Goal: Task Accomplishment & Management: Manage account settings

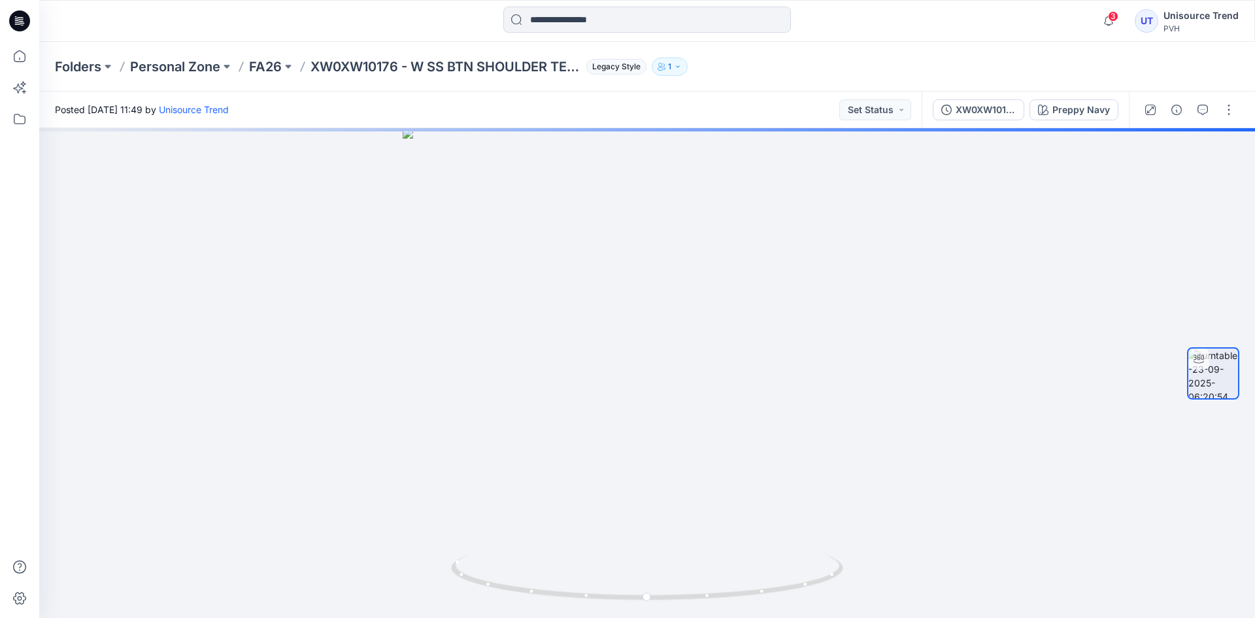
click at [1238, 122] on div at bounding box center [1189, 109] width 121 height 37
click at [1230, 108] on button "button" at bounding box center [1228, 109] width 21 height 21
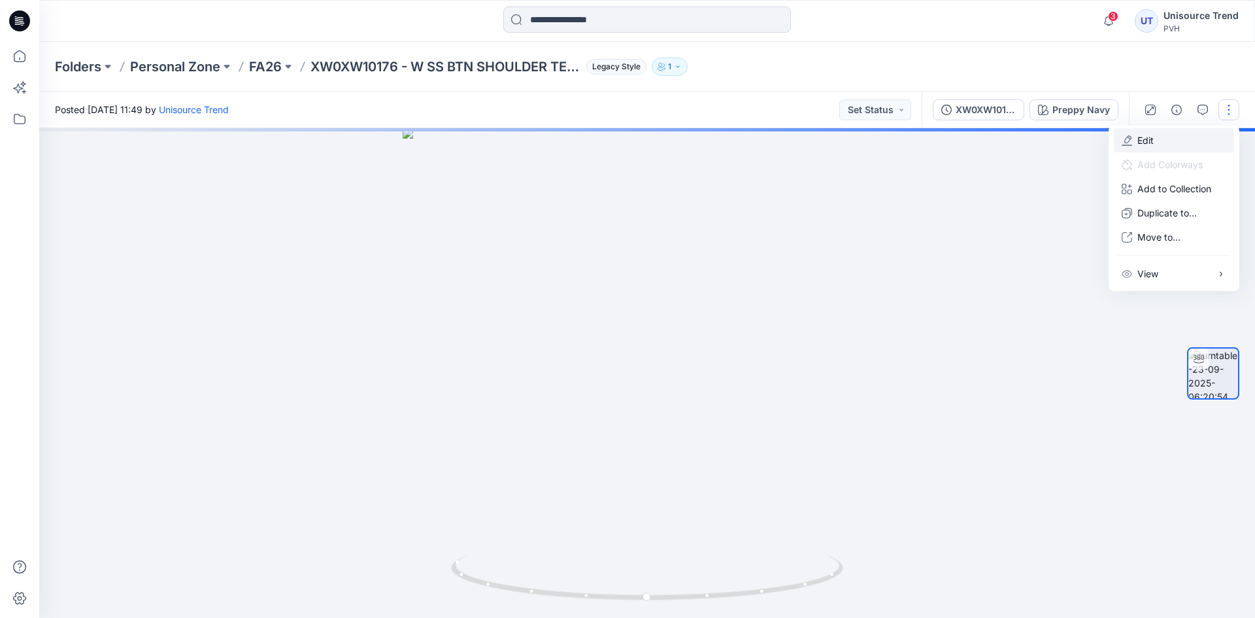
click at [1198, 135] on button "Edit" at bounding box center [1174, 140] width 120 height 24
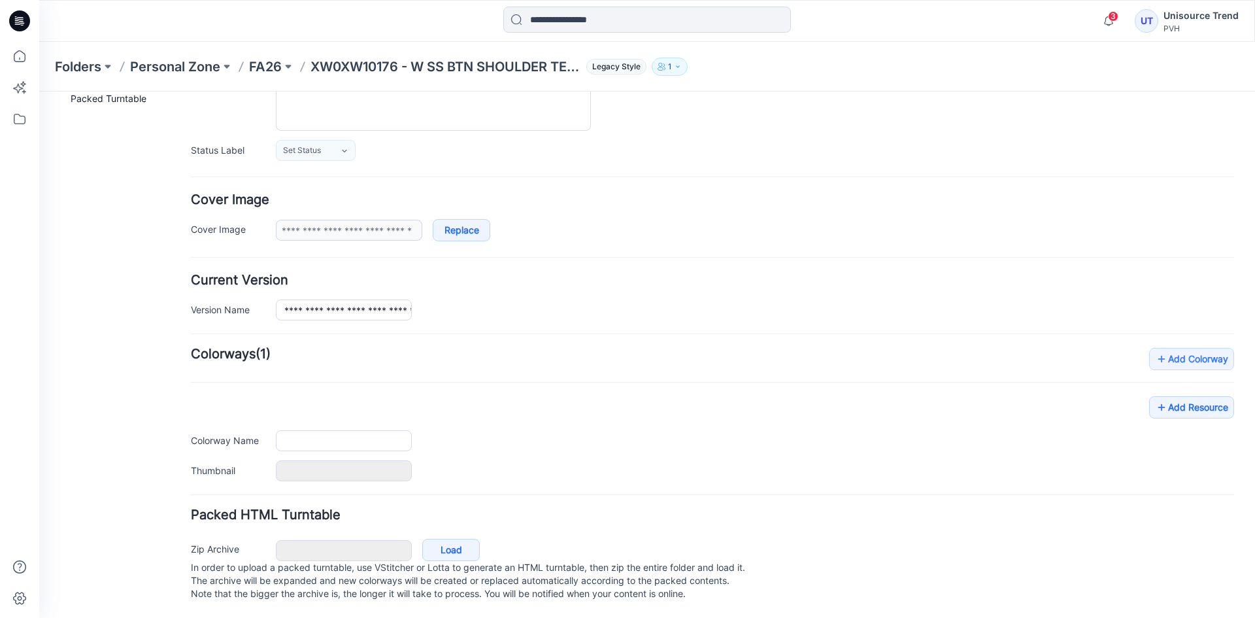
type input "**********"
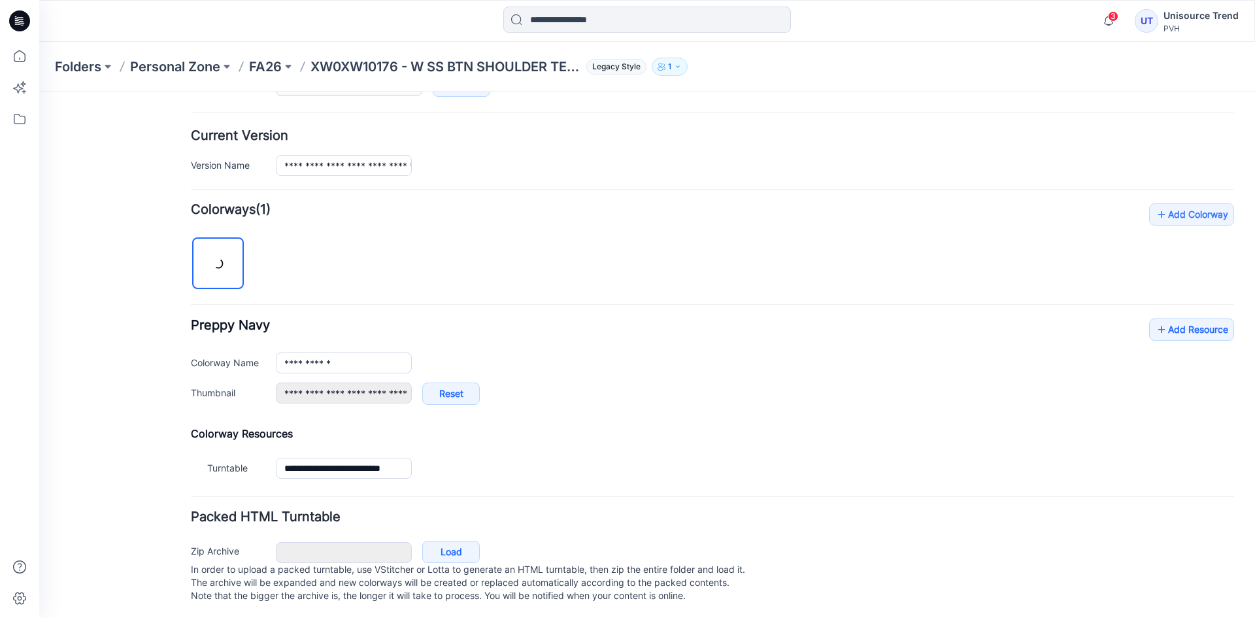
scroll to position [312, 0]
click at [1162, 320] on link "Add Resource" at bounding box center [1191, 327] width 85 height 22
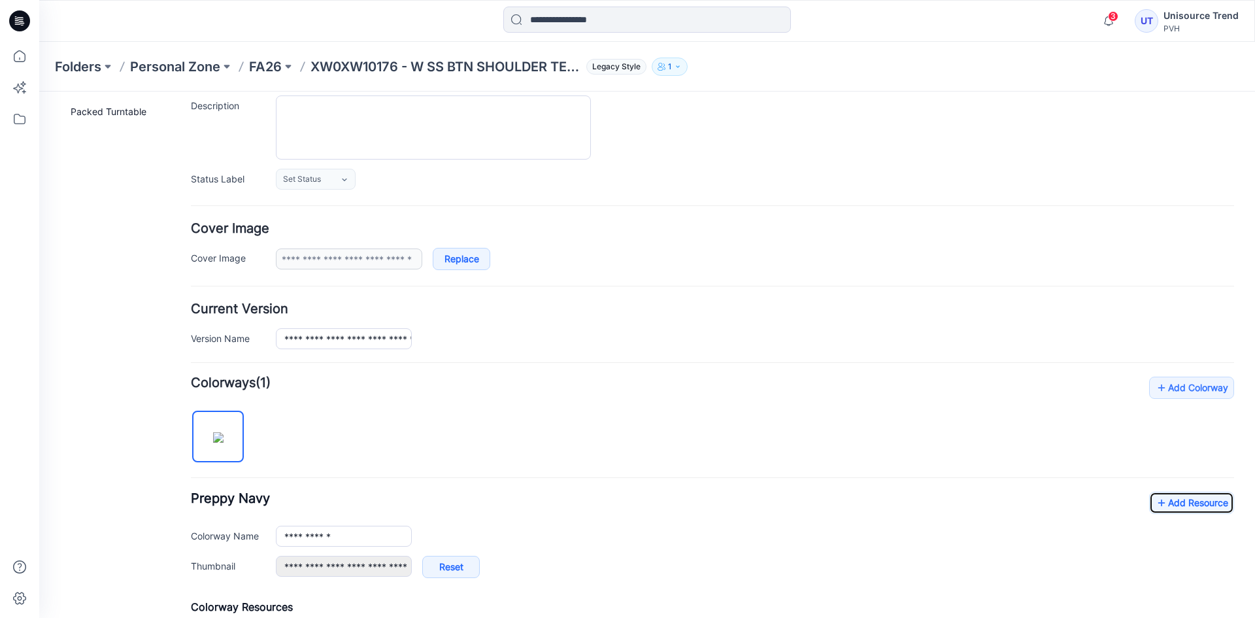
scroll to position [0, 0]
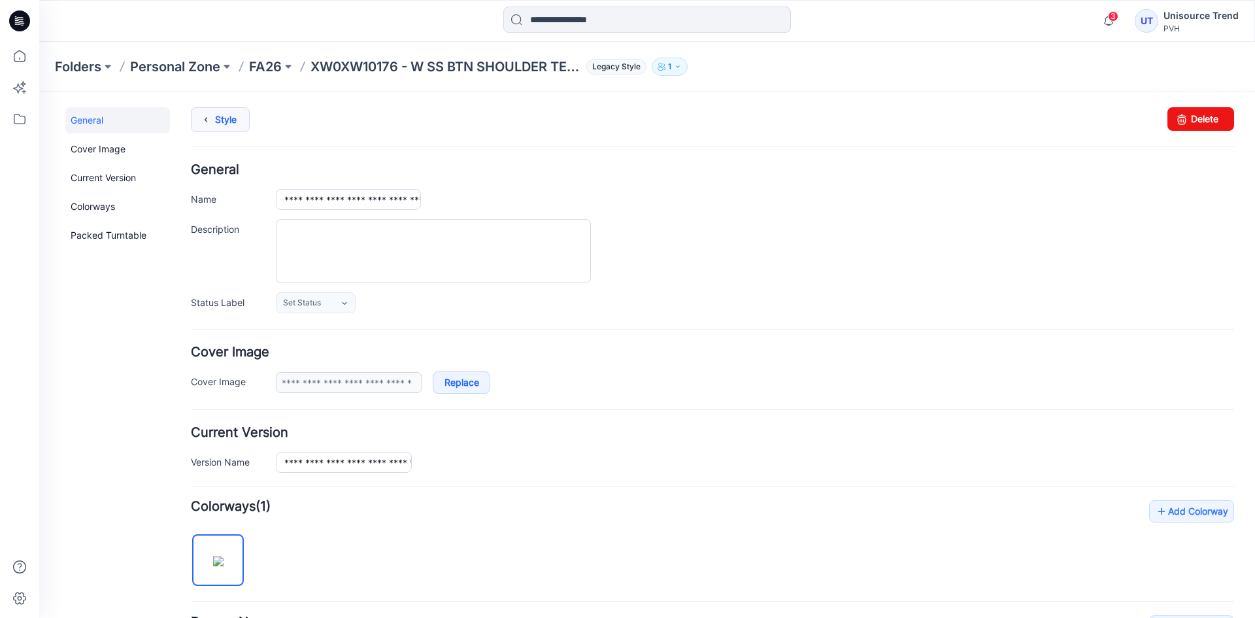
click at [215, 127] on link "Style" at bounding box center [220, 119] width 59 height 25
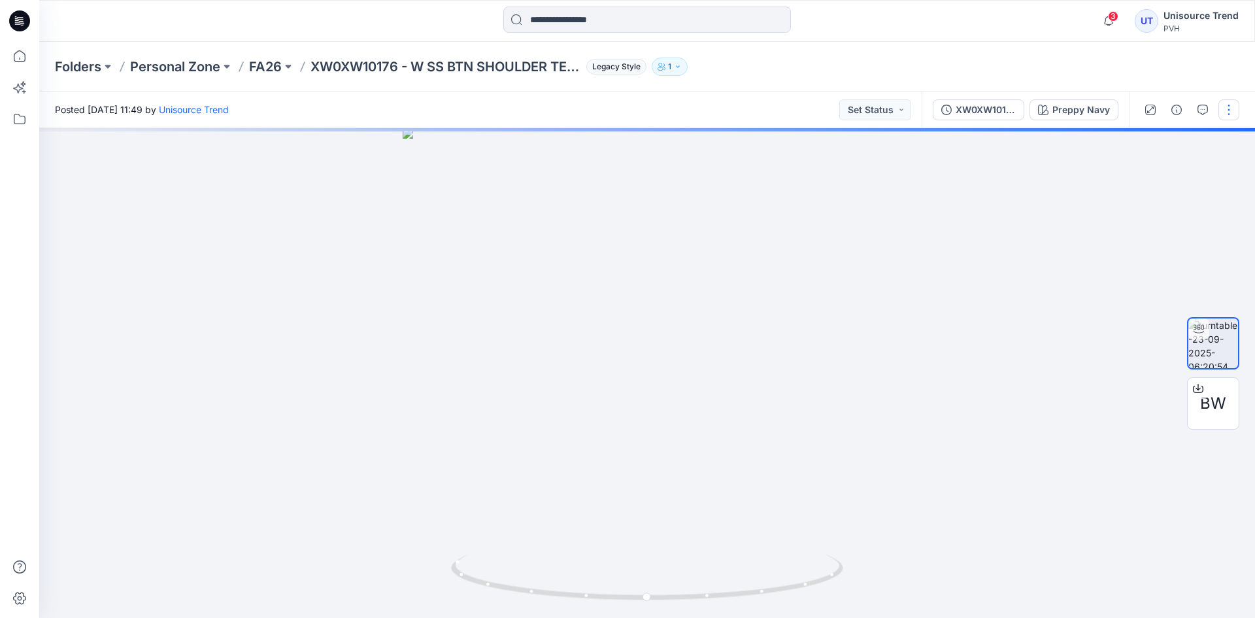
click at [1223, 105] on button "button" at bounding box center [1228, 109] width 21 height 21
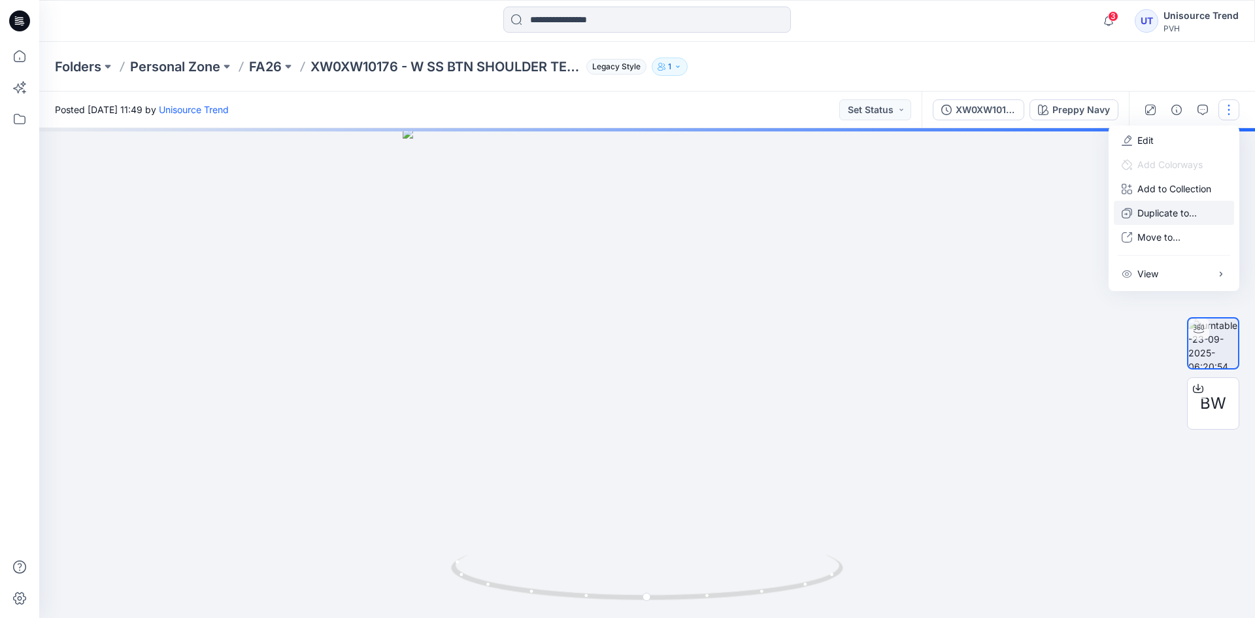
click at [1154, 216] on p "Duplicate to..." at bounding box center [1166, 213] width 59 height 14
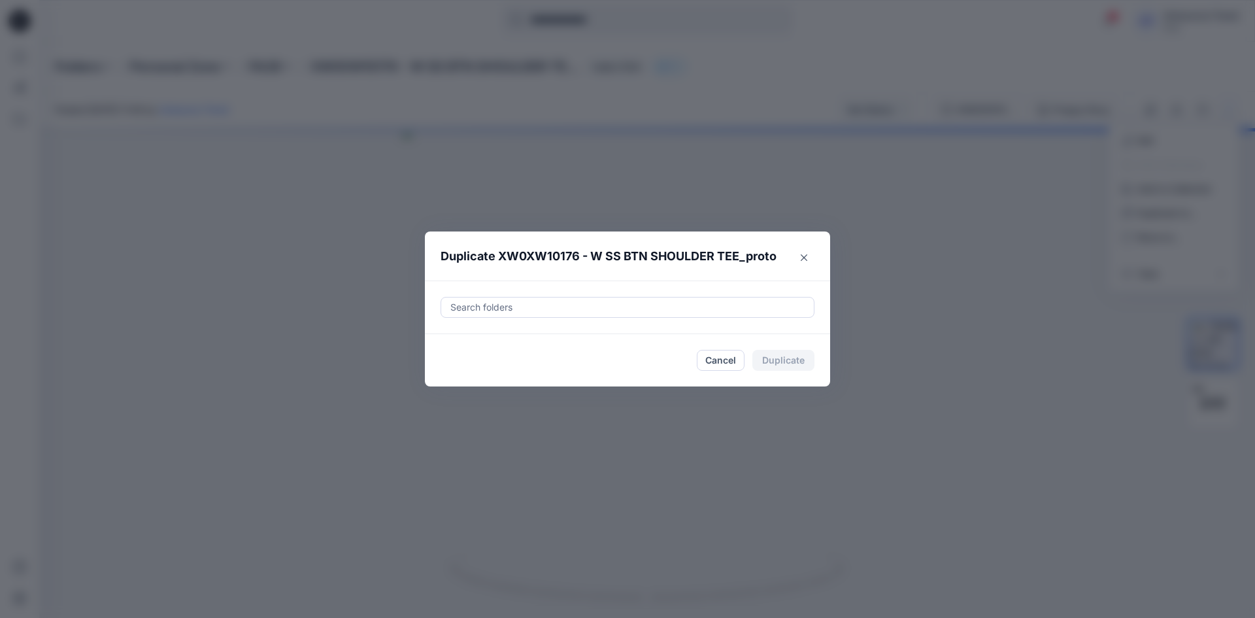
click at [663, 308] on div at bounding box center [627, 307] width 357 height 16
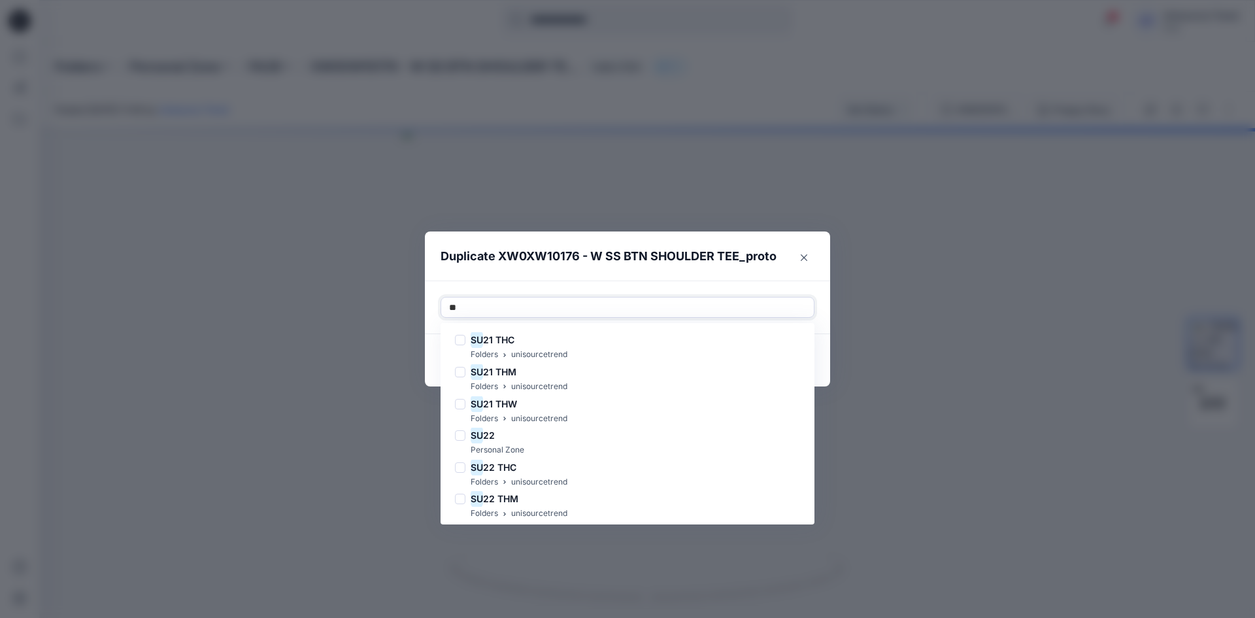
type input "*"
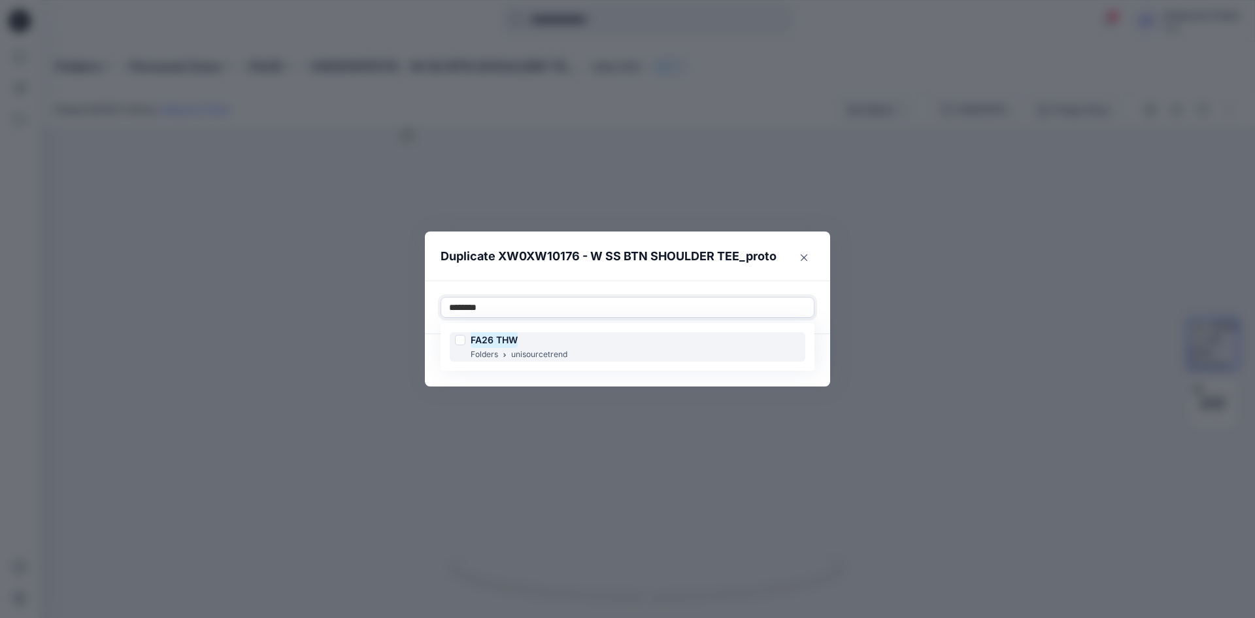
click at [459, 338] on div at bounding box center [460, 340] width 10 height 10
click at [444, 363] on div "FA26 THW Folders unisourcetrend" at bounding box center [627, 346] width 369 height 42
type input "********"
click at [443, 375] on footer "Cancel Duplicate" at bounding box center [627, 360] width 405 height 52
click at [786, 355] on button "Duplicate" at bounding box center [783, 360] width 62 height 21
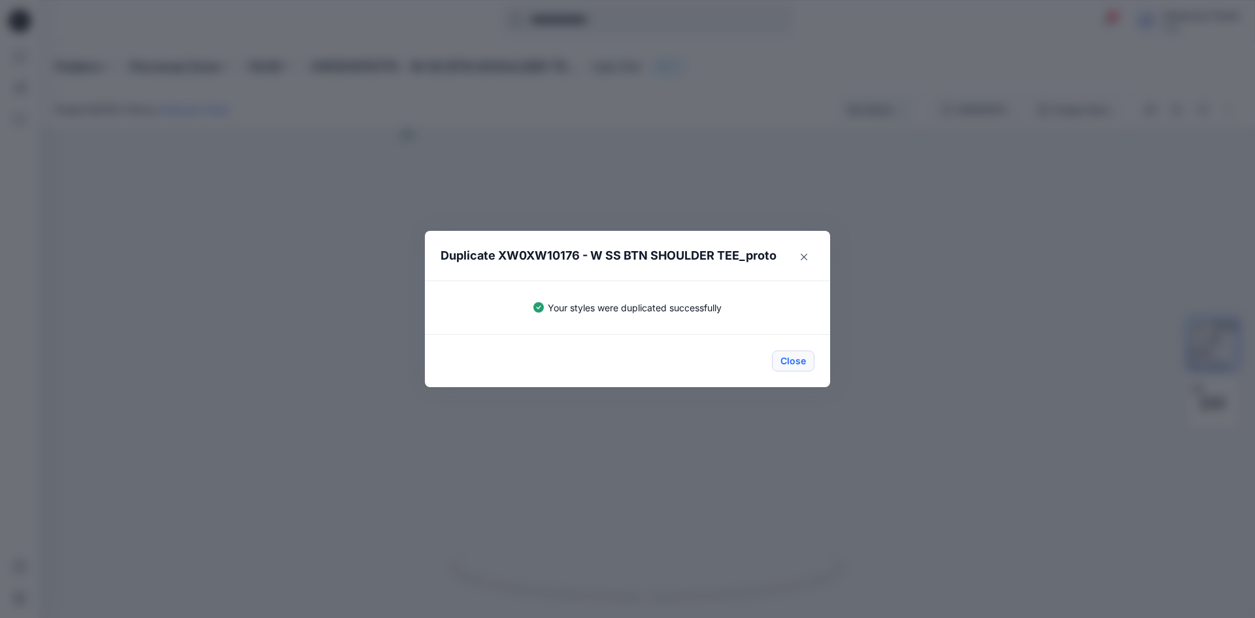
click at [787, 361] on button "Close" at bounding box center [793, 360] width 42 height 21
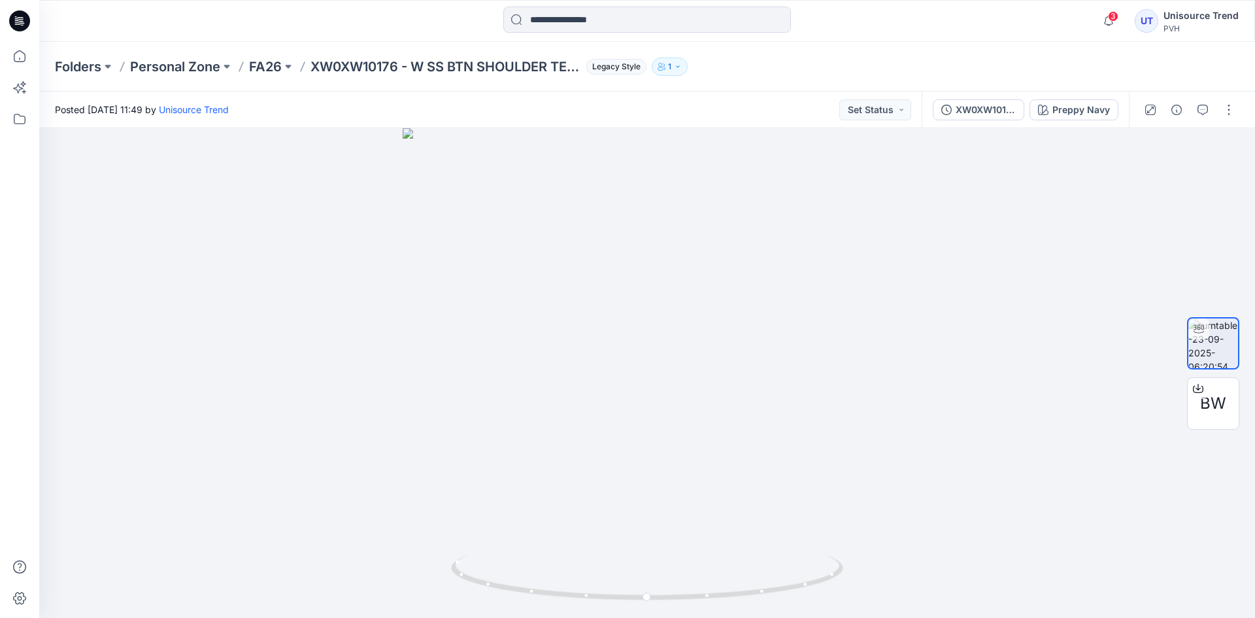
click at [31, 22] on div at bounding box center [20, 21] width 42 height 42
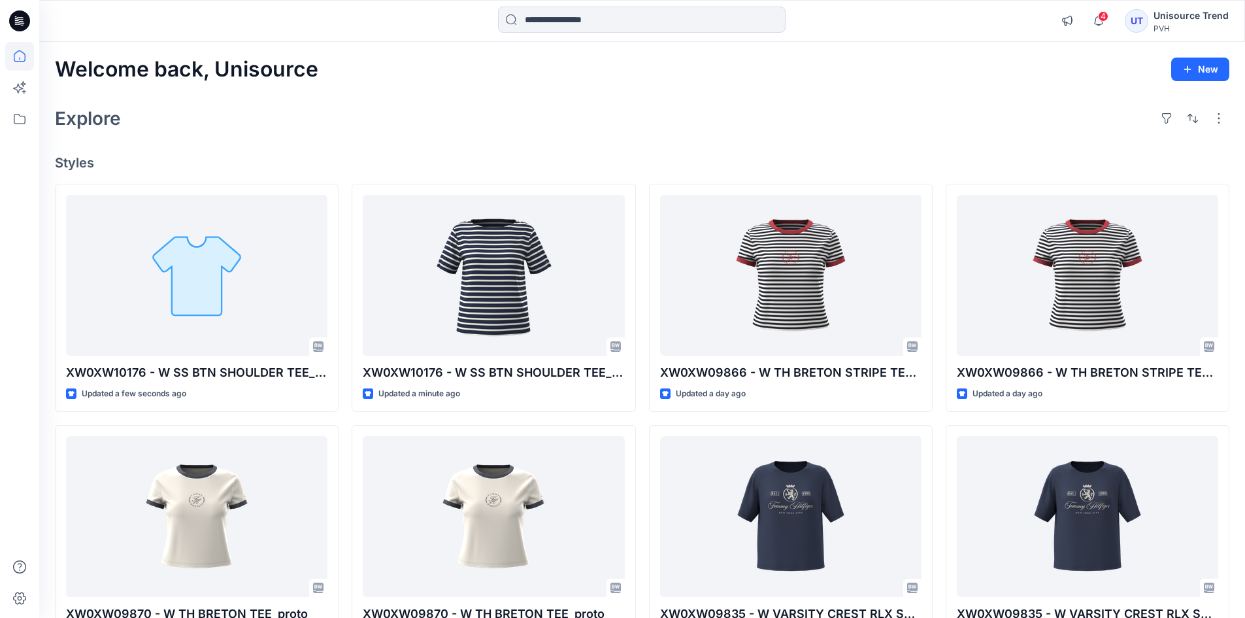
drag, startPoint x: 480, startPoint y: 75, endPoint x: 486, endPoint y: 69, distance: 8.8
click at [480, 75] on div "Welcome back, Unisource New" at bounding box center [642, 70] width 1174 height 24
click at [497, 78] on div "Welcome back, Unisource New" at bounding box center [642, 70] width 1174 height 24
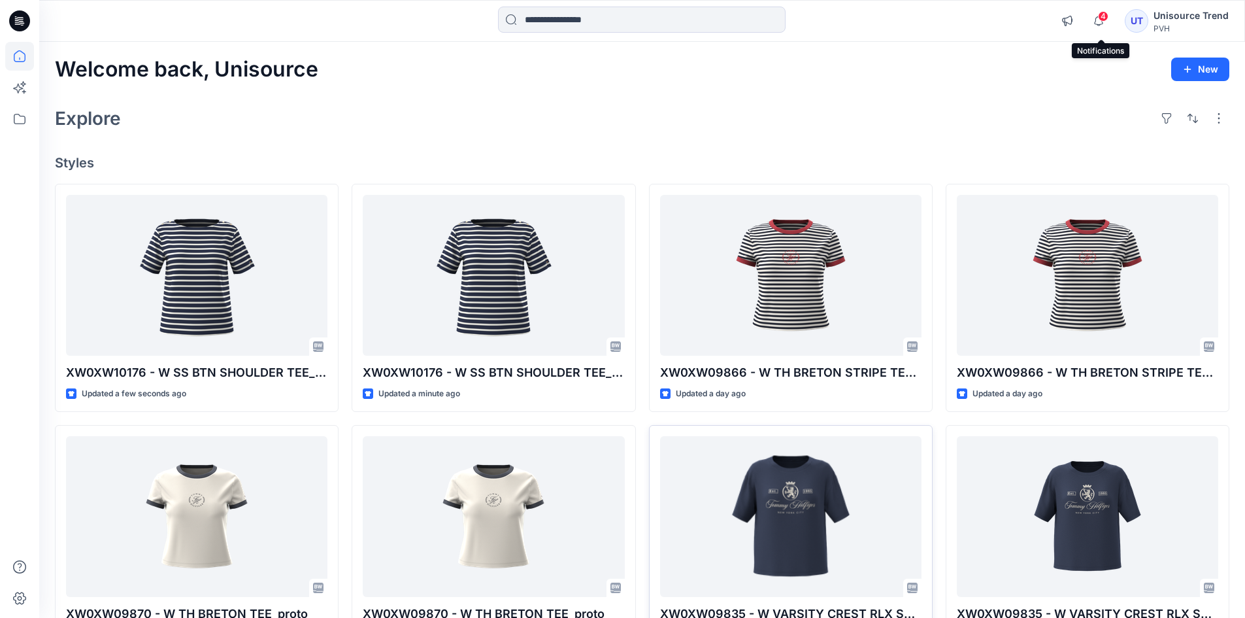
click at [1107, 19] on span "4" at bounding box center [1103, 16] width 10 height 10
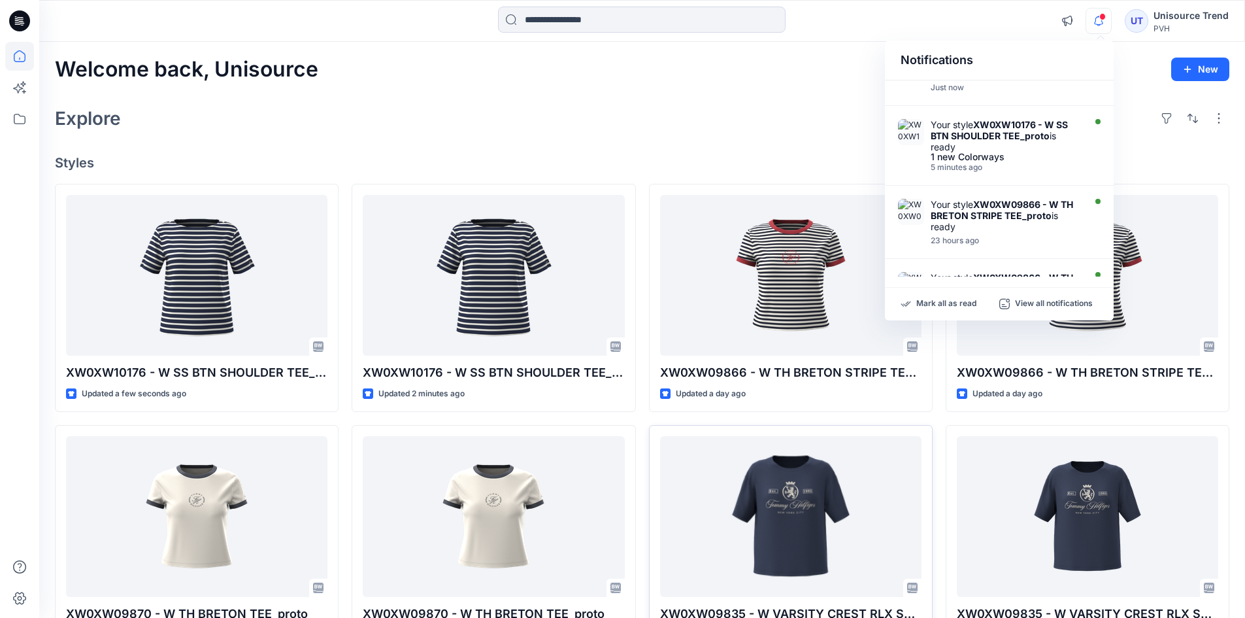
scroll to position [65, 0]
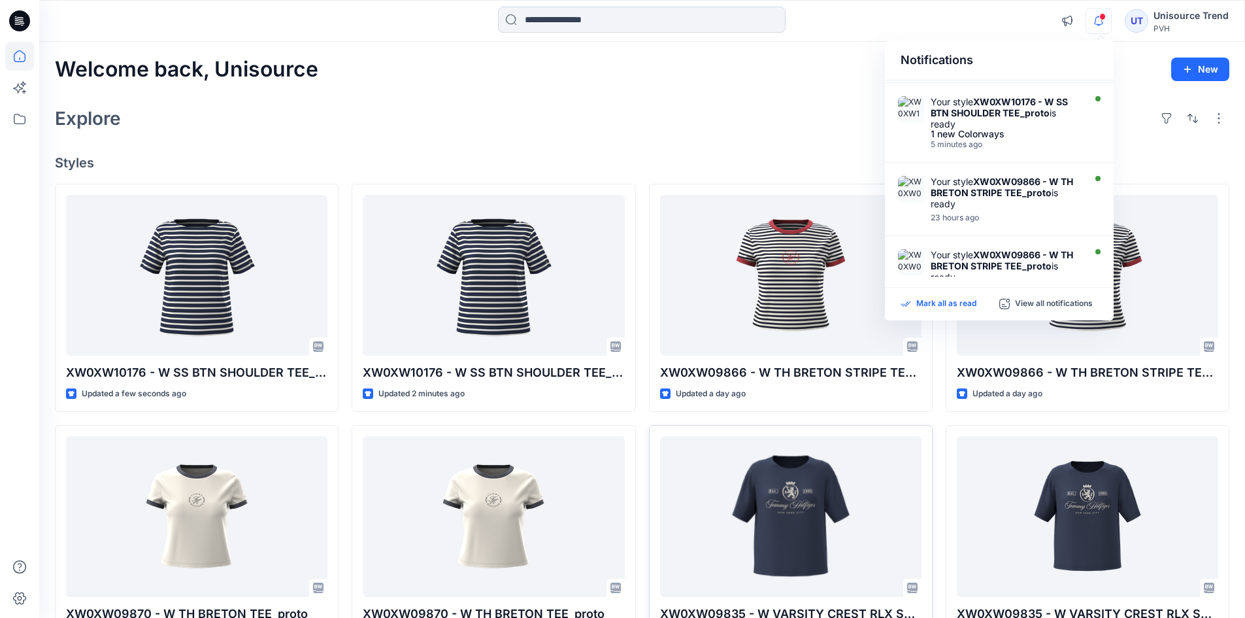
click at [942, 301] on p "Mark all as read" at bounding box center [946, 304] width 60 height 12
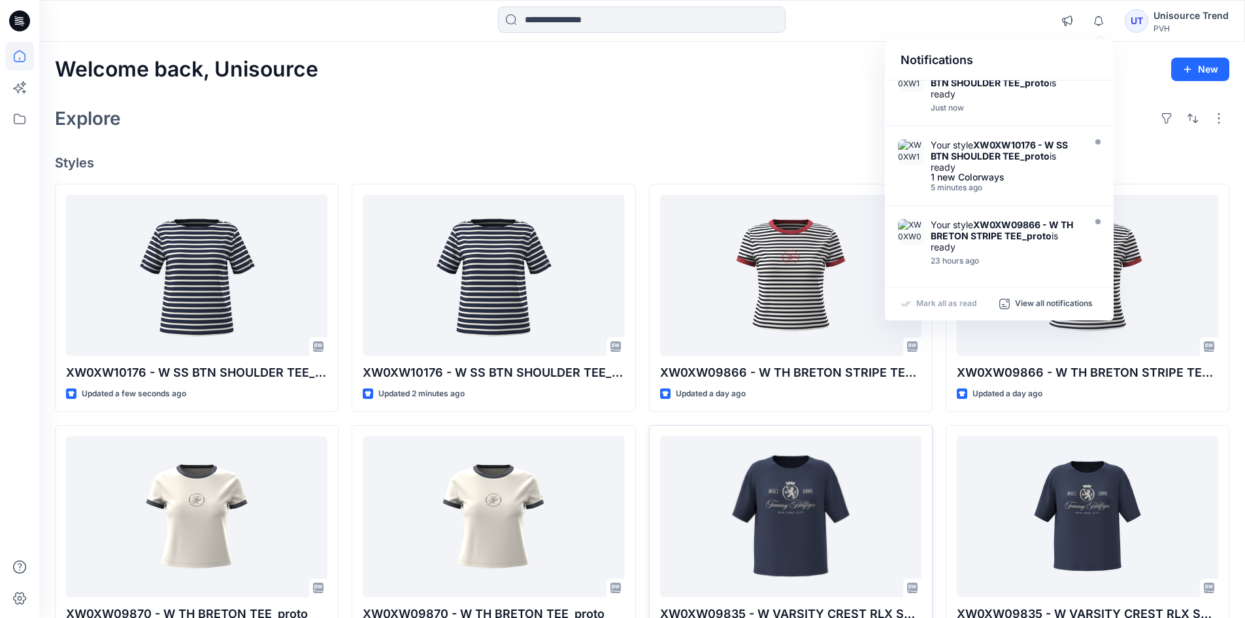
scroll to position [0, 0]
